Goal: Information Seeking & Learning: Learn about a topic

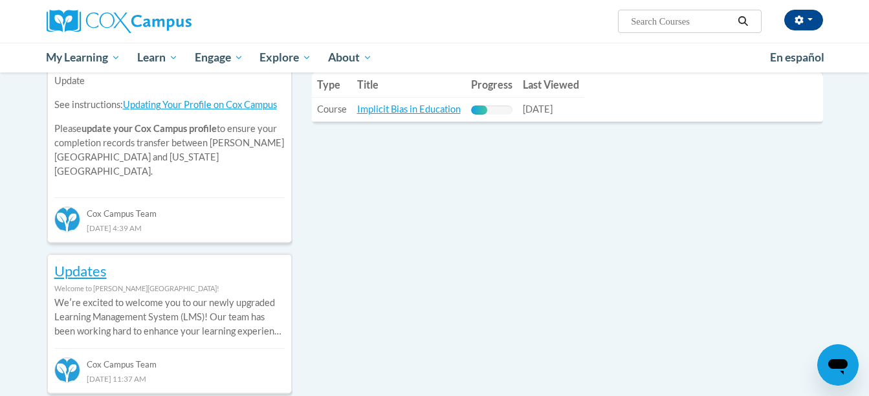
scroll to position [425, 0]
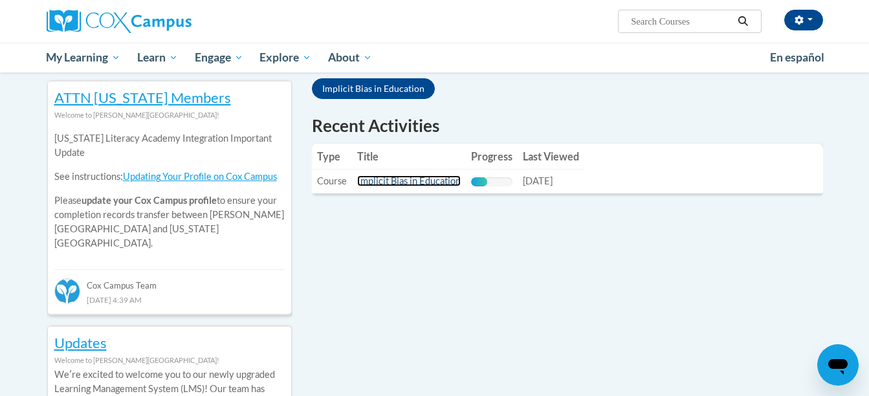
click at [378, 183] on link "Implicit Bias in Education" at bounding box center [409, 180] width 104 height 11
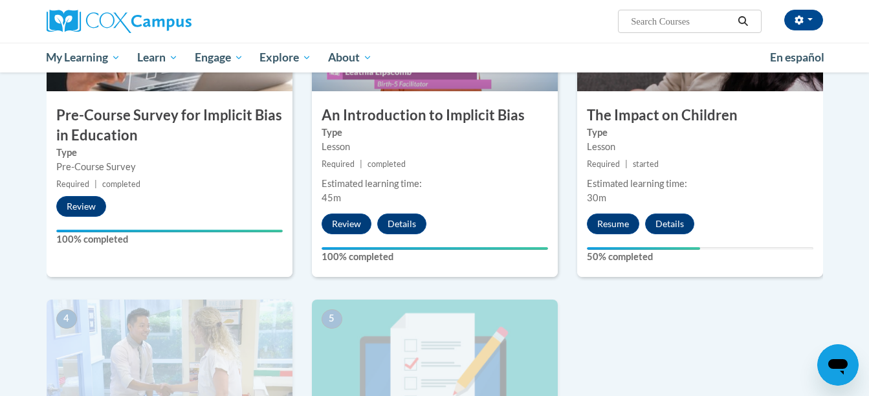
scroll to position [407, 0]
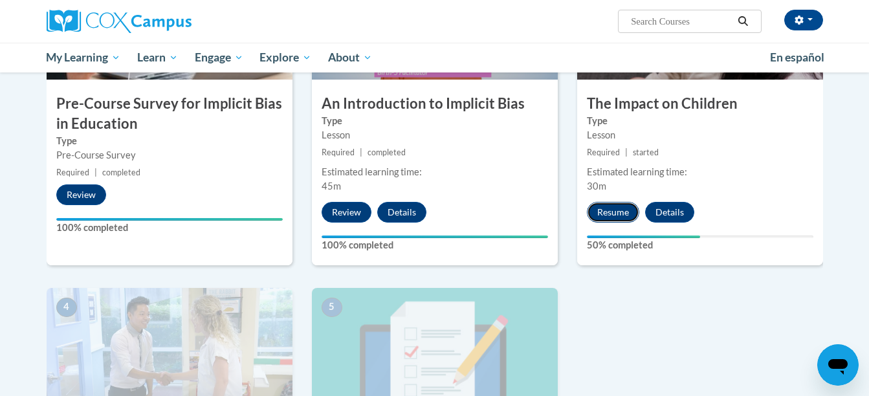
click at [606, 210] on button "Resume" at bounding box center [613, 212] width 52 height 21
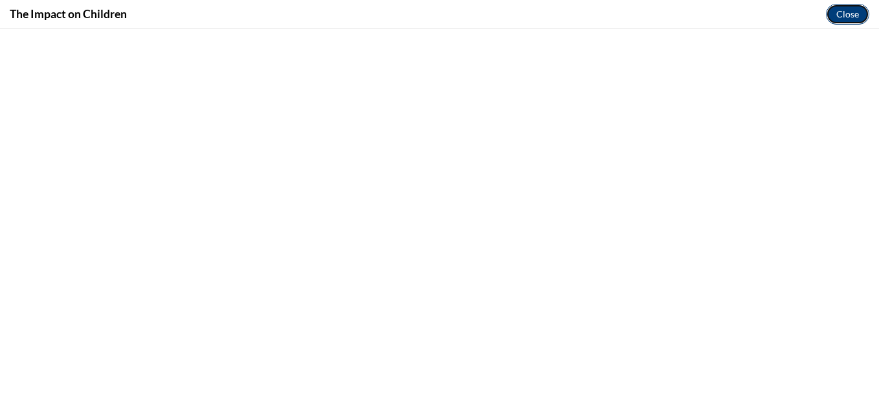
click at [851, 14] on button "Close" at bounding box center [847, 14] width 43 height 21
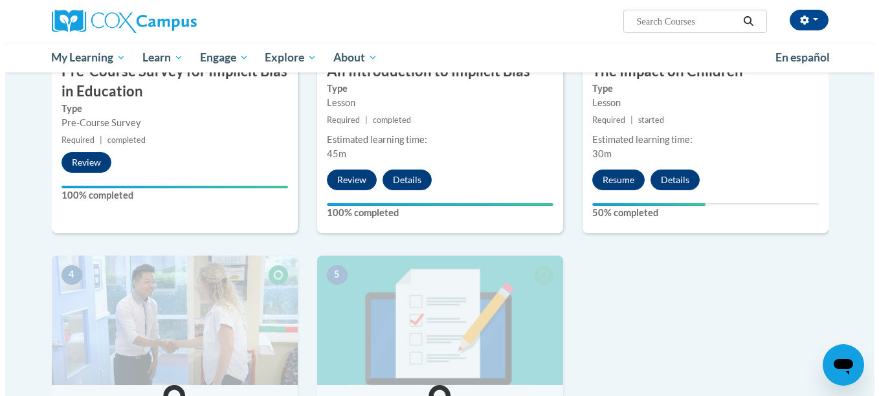
scroll to position [469, 0]
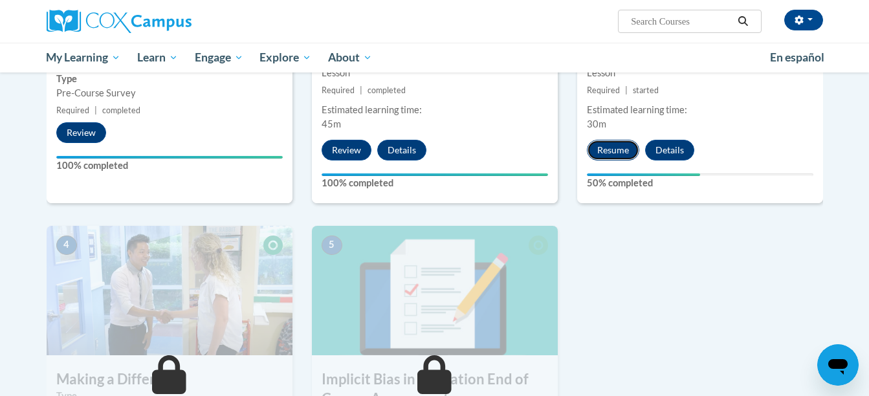
click at [608, 148] on button "Resume" at bounding box center [613, 150] width 52 height 21
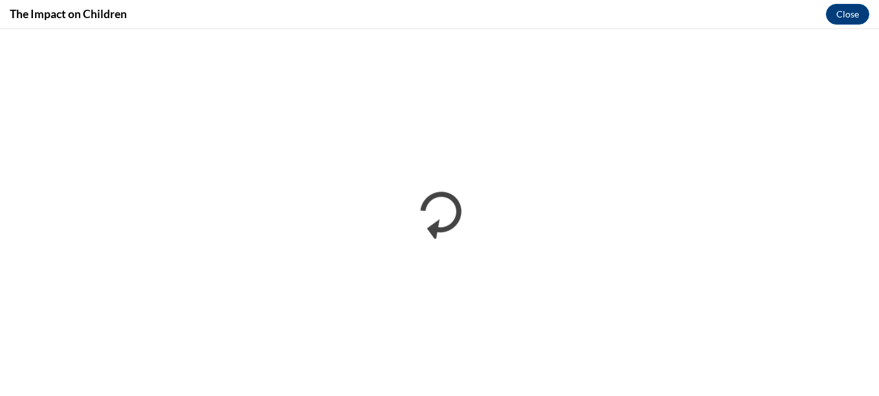
scroll to position [0, 0]
